Goal: Information Seeking & Learning: Learn about a topic

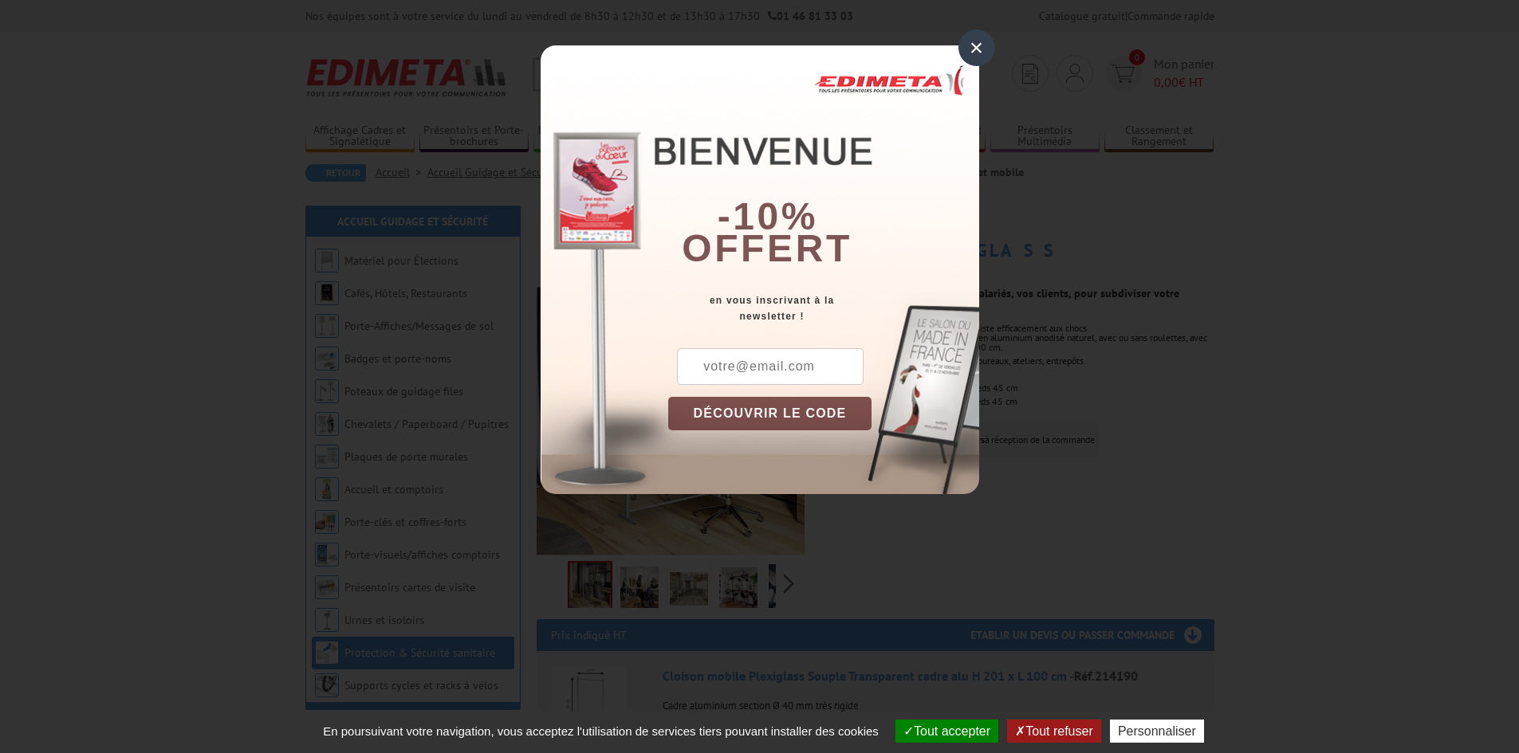
click at [973, 57] on div "×" at bounding box center [976, 47] width 37 height 37
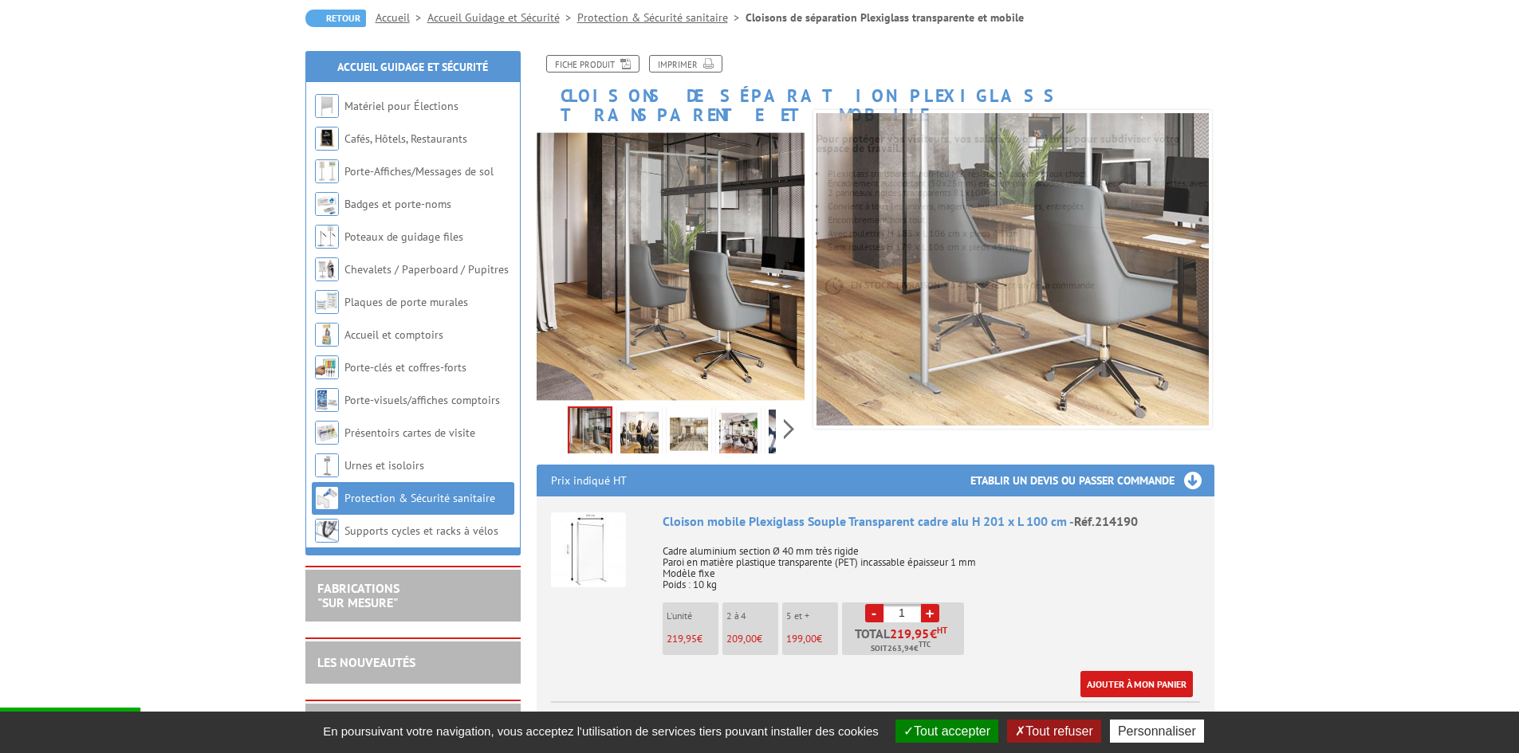
scroll to position [159, 0]
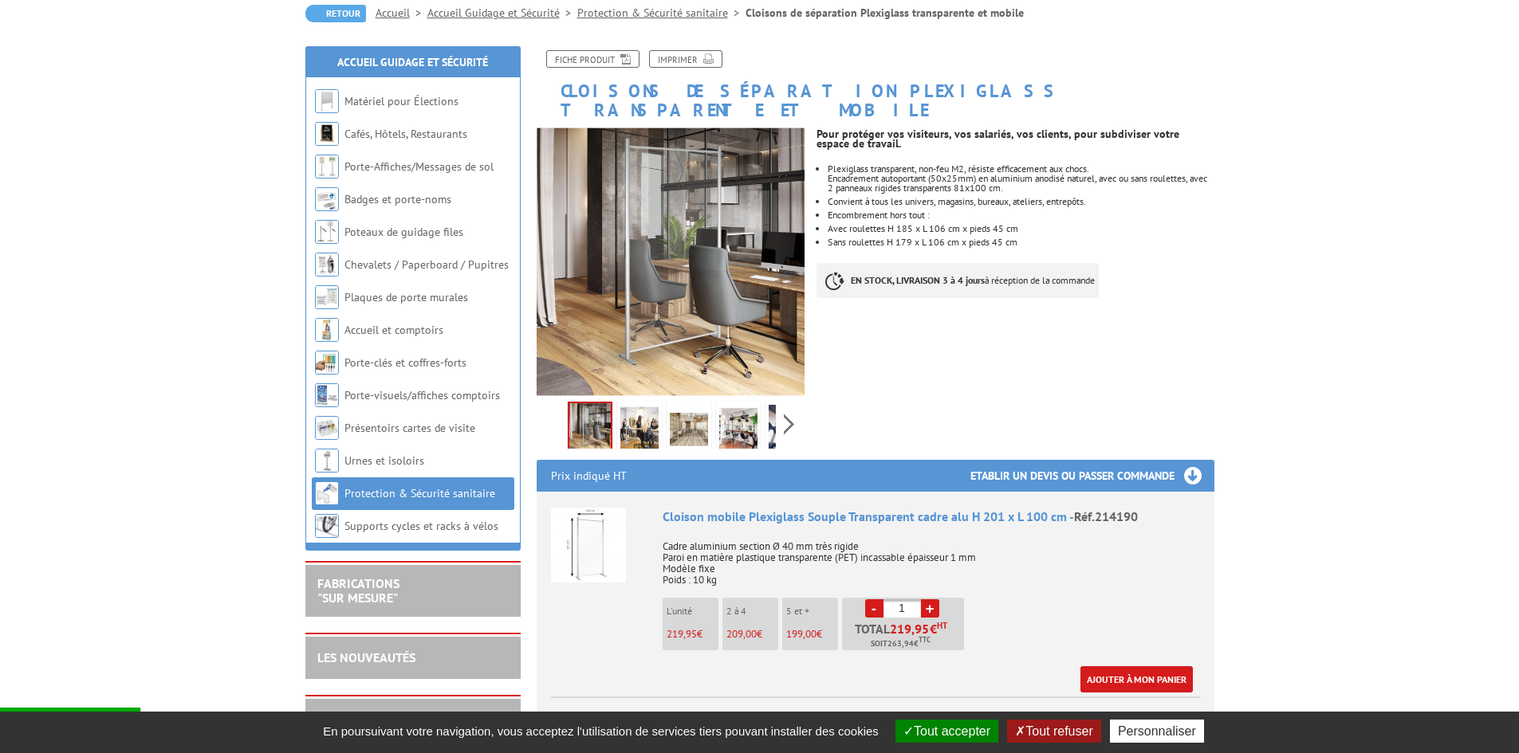
click at [370, 496] on link "Protection & Sécurité sanitaire" at bounding box center [419, 493] width 151 height 14
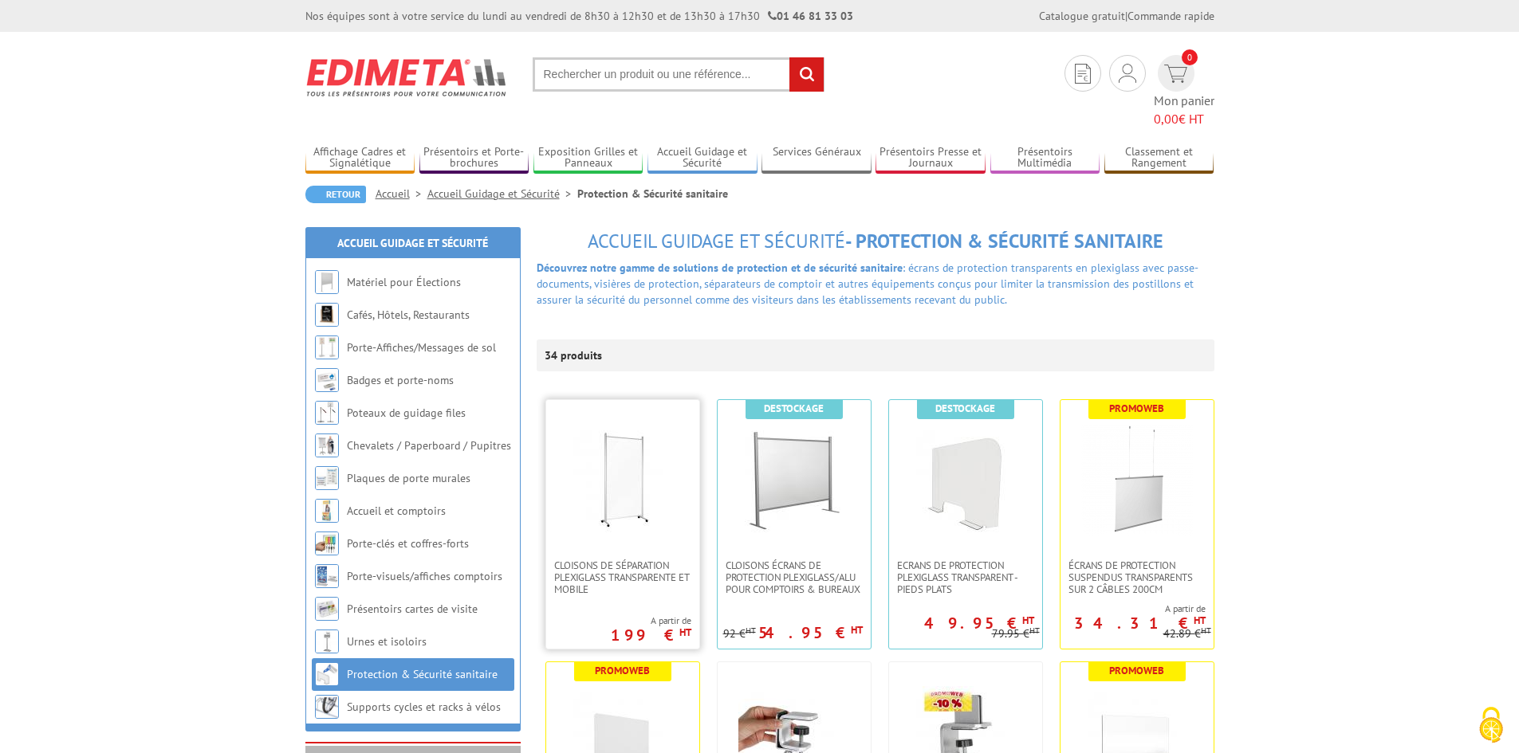
click at [608, 519] on link at bounding box center [622, 479] width 153 height 159
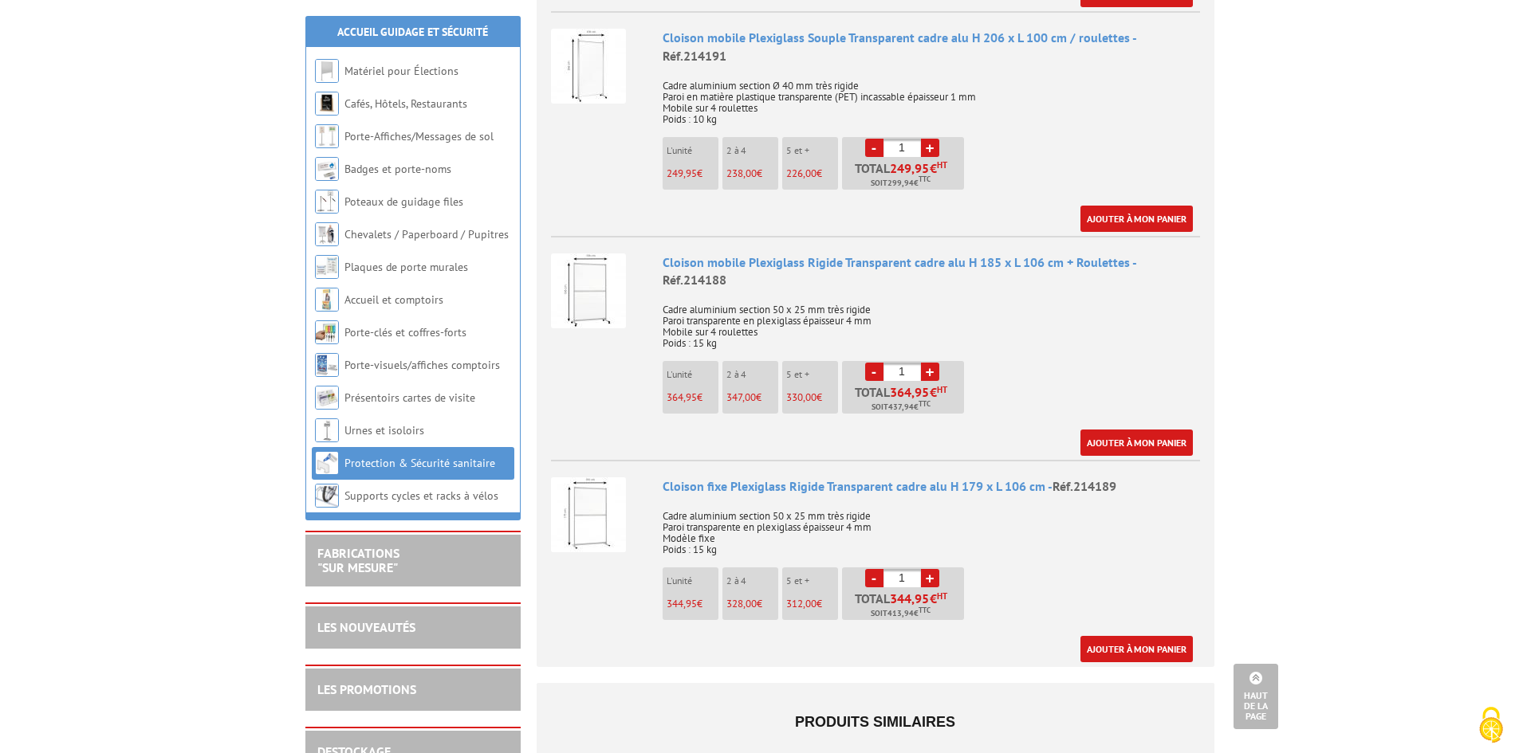
scroll to position [877, 0]
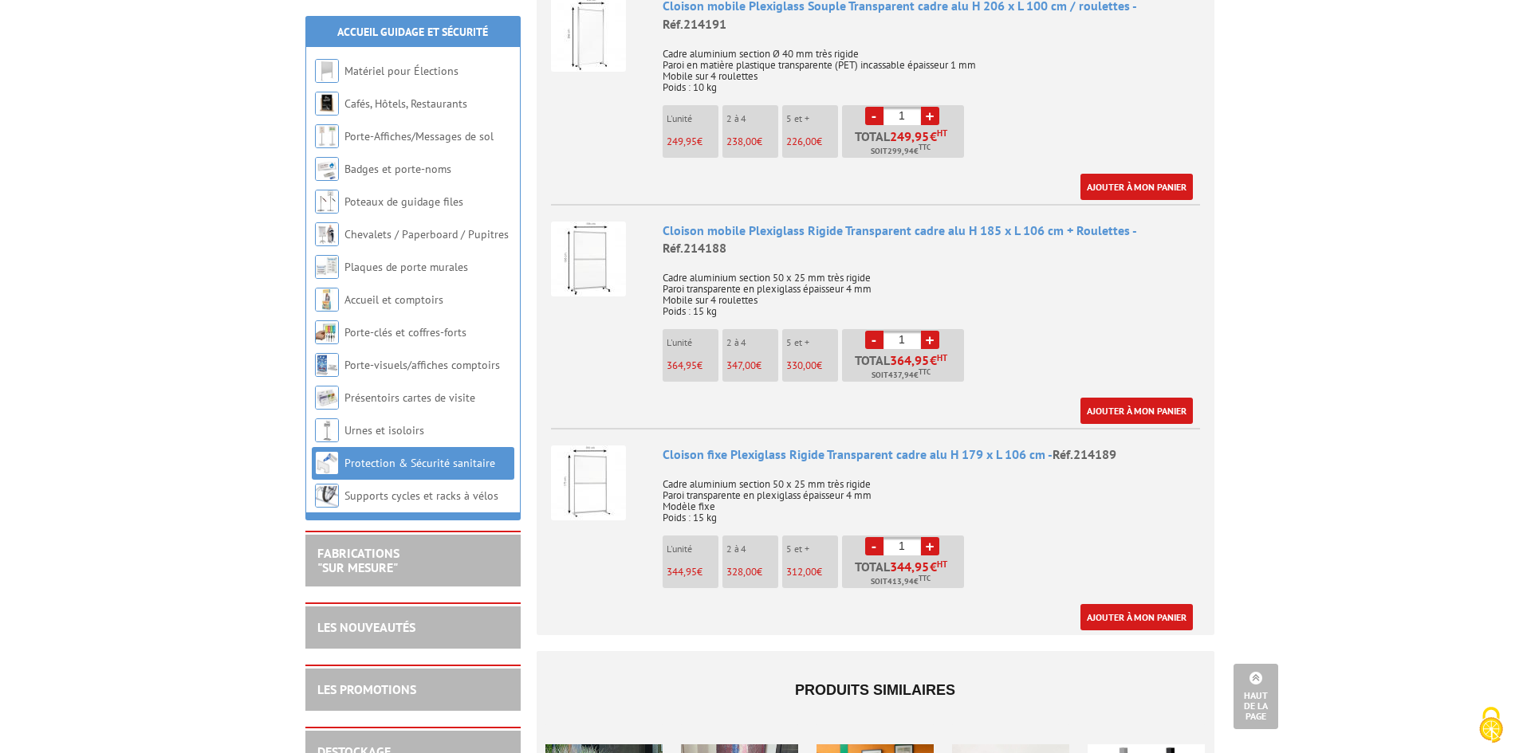
click at [753, 446] on div "Cloison fixe Plexiglass Rigide Transparent cadre alu H 179 x L 106 cm - Réf.214…" at bounding box center [930, 455] width 537 height 18
click at [612, 446] on img at bounding box center [588, 483] width 75 height 75
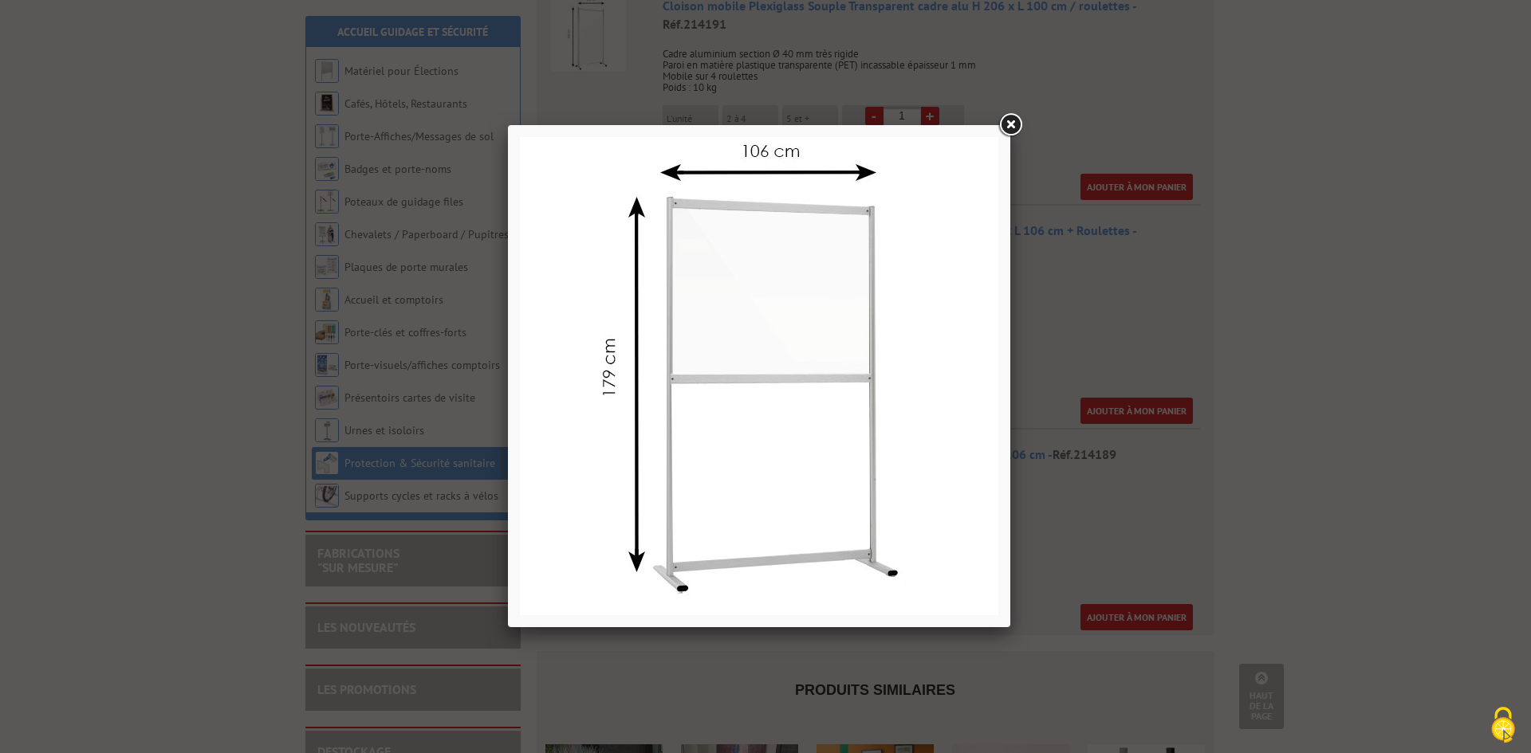
click at [1005, 121] on link at bounding box center [1010, 125] width 29 height 29
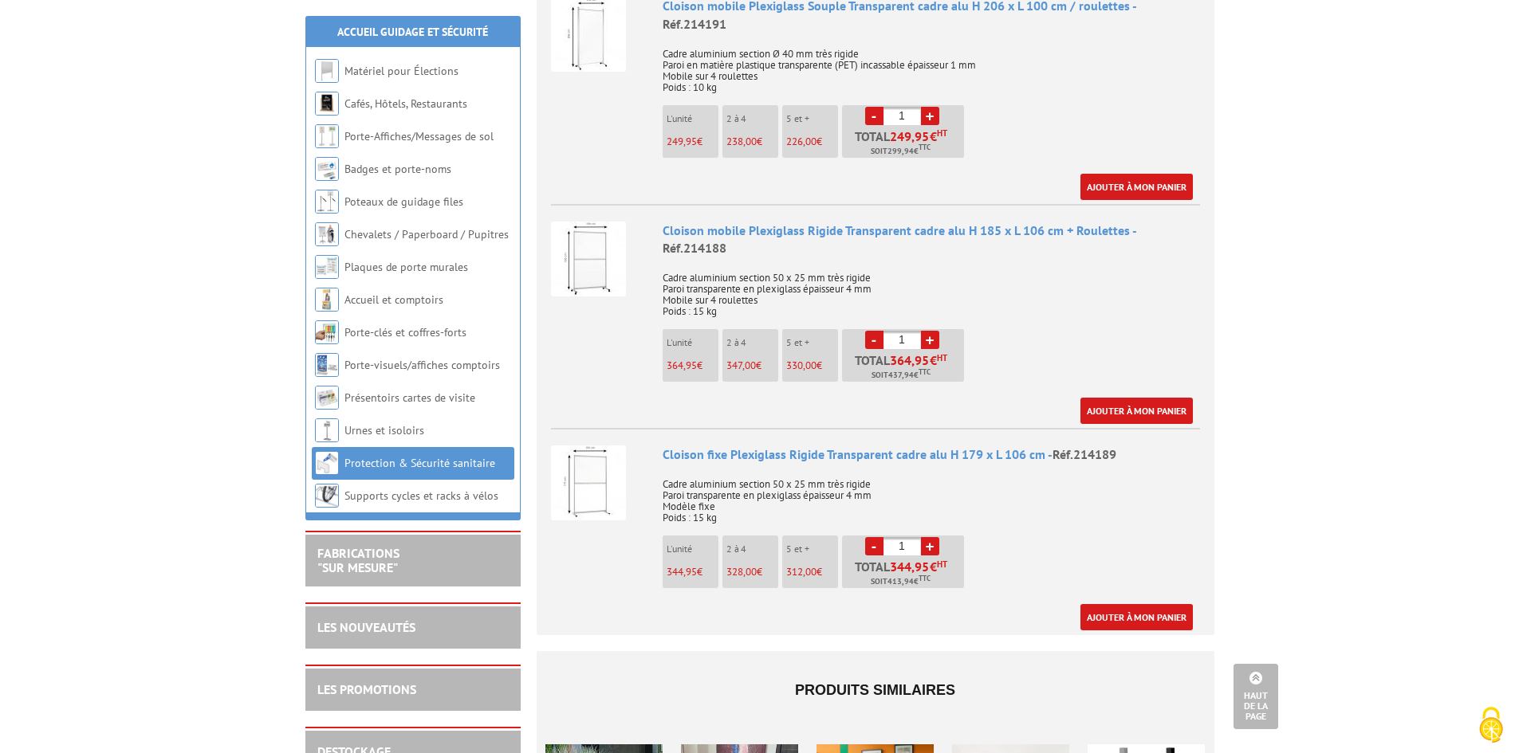
click at [601, 238] on img at bounding box center [588, 259] width 75 height 75
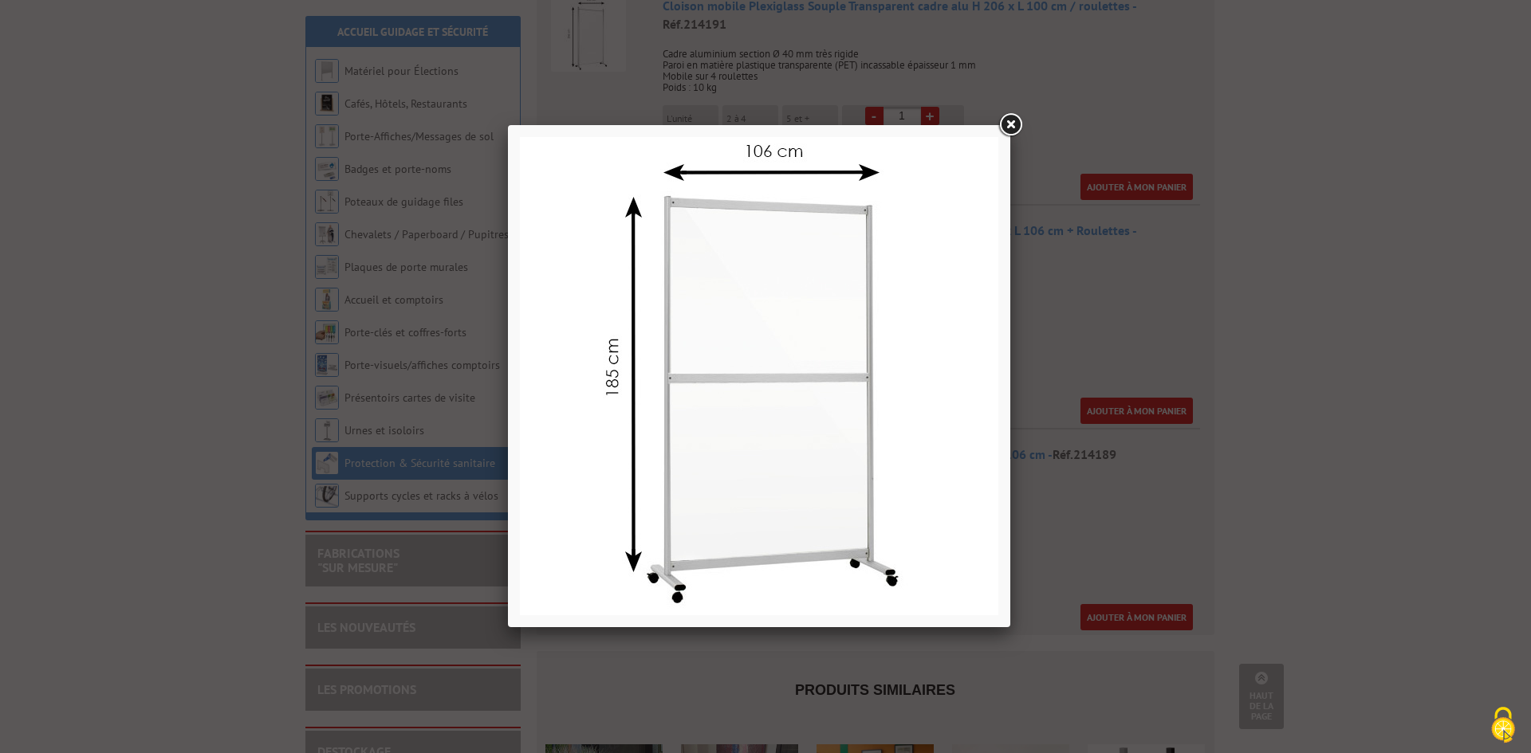
click at [1016, 120] on link at bounding box center [1010, 125] width 29 height 29
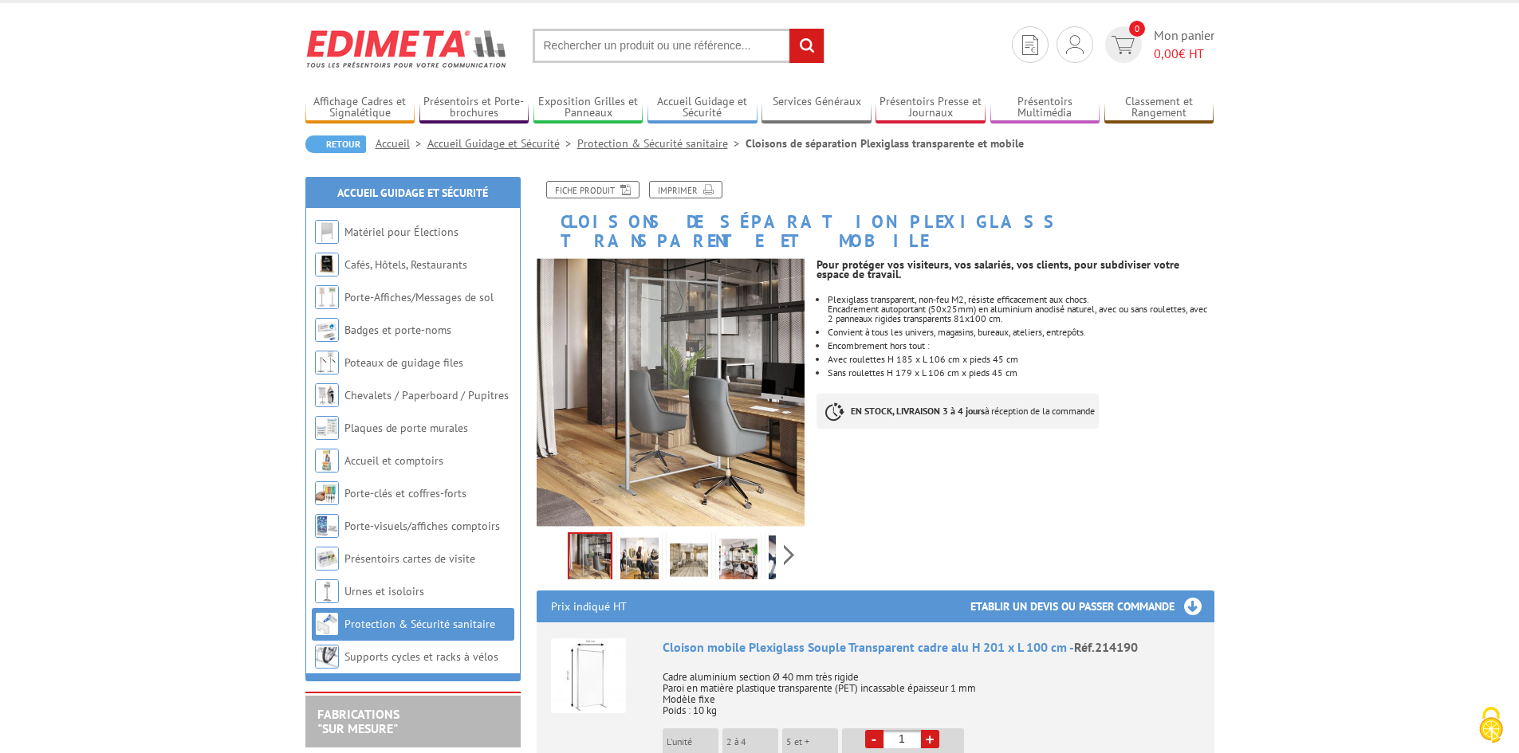
scroll to position [0, 0]
